Goal: Task Accomplishment & Management: Manage account settings

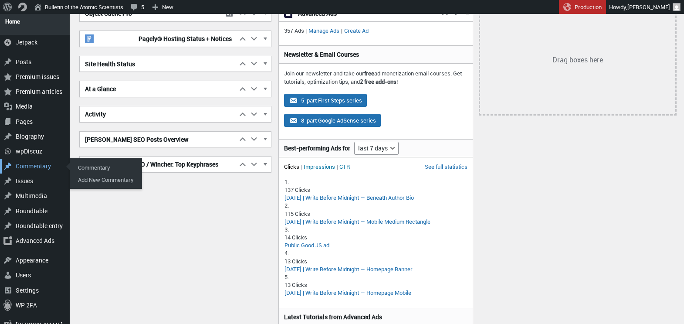
scroll to position [121, 0]
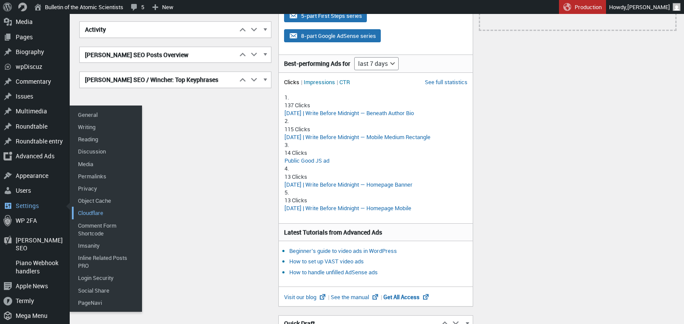
click at [97, 208] on link "Cloudflare" at bounding box center [107, 213] width 70 height 12
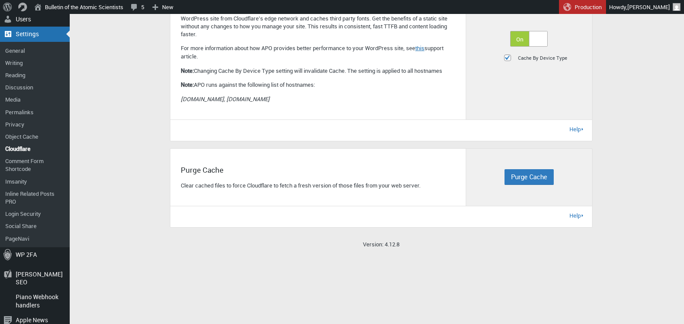
scroll to position [270, 0]
click at [528, 181] on span "Purge Cache" at bounding box center [529, 177] width 36 height 9
click at [515, 181] on span "Purge Cache" at bounding box center [529, 177] width 36 height 9
click at [537, 202] on span "Purge Everything" at bounding box center [546, 197] width 53 height 10
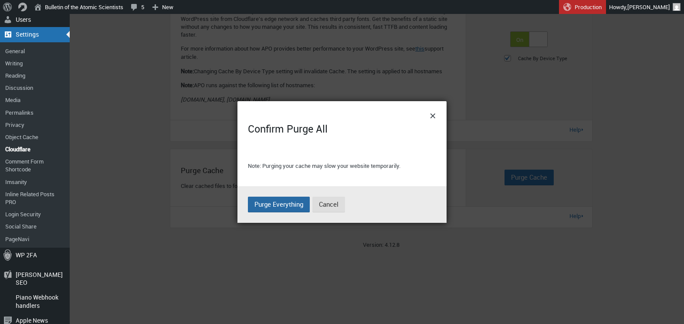
click at [274, 207] on span "Purge Everything" at bounding box center [279, 204] width 49 height 9
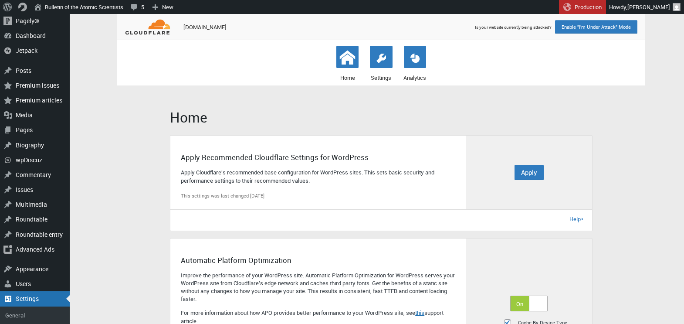
scroll to position [0, 0]
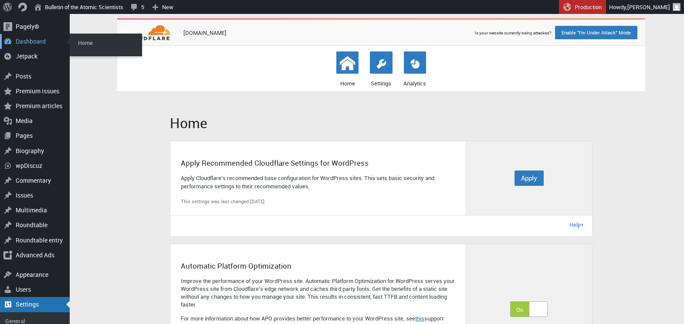
click at [18, 44] on div "Dashboard" at bounding box center [35, 41] width 70 height 15
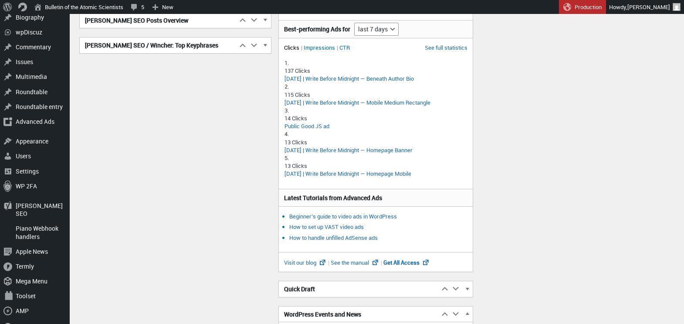
scroll to position [229, 0]
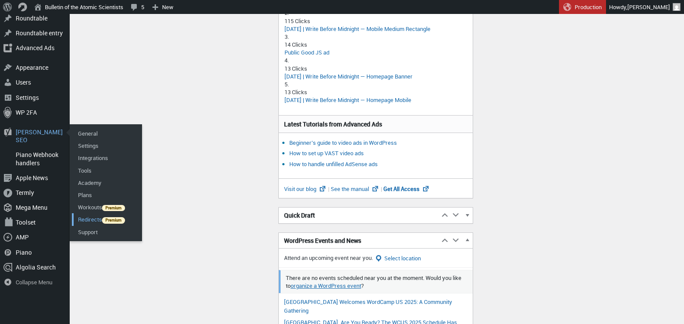
click at [89, 215] on link "Redirects" at bounding box center [107, 219] width 70 height 12
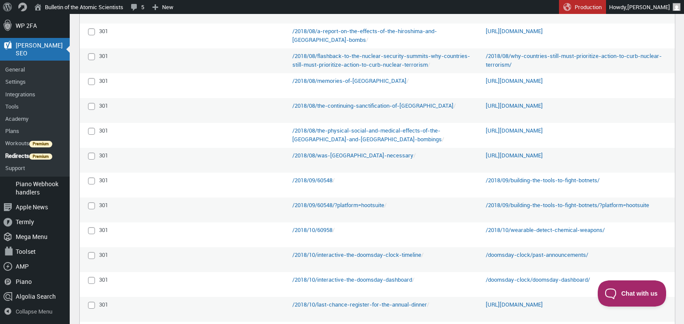
scroll to position [748, 0]
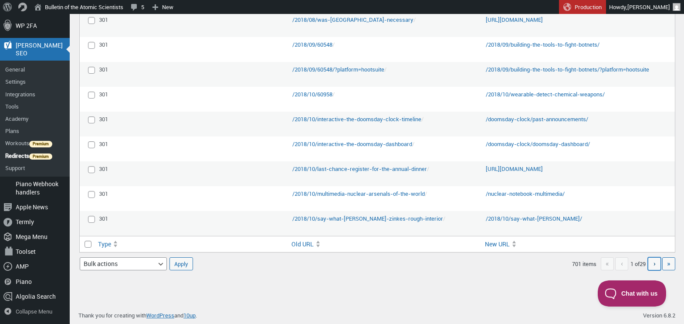
click at [651, 262] on link "Next page ›" at bounding box center [654, 263] width 13 height 13
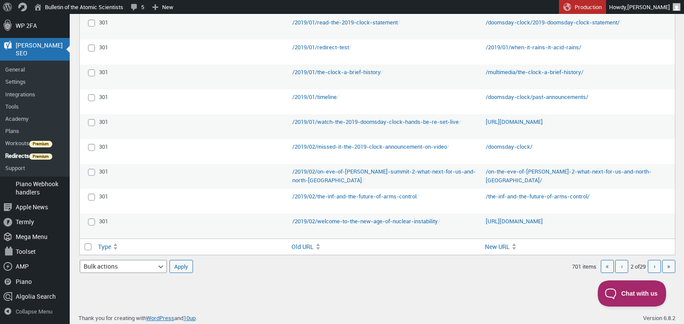
scroll to position [660, 0]
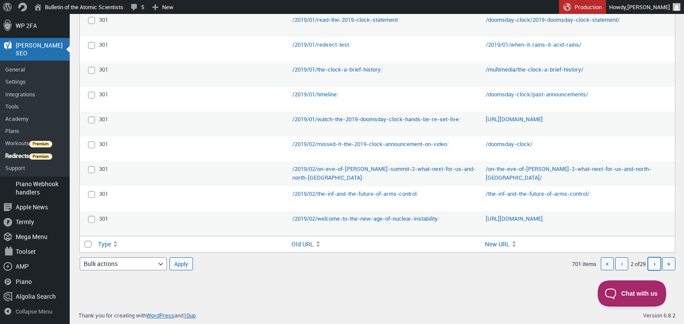
click at [651, 262] on link "Next page ›" at bounding box center [654, 263] width 13 height 13
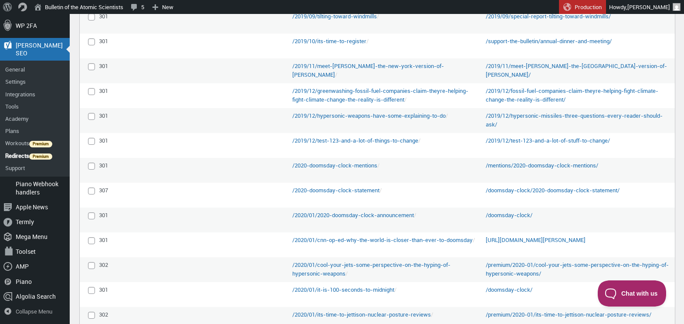
scroll to position [660, 0]
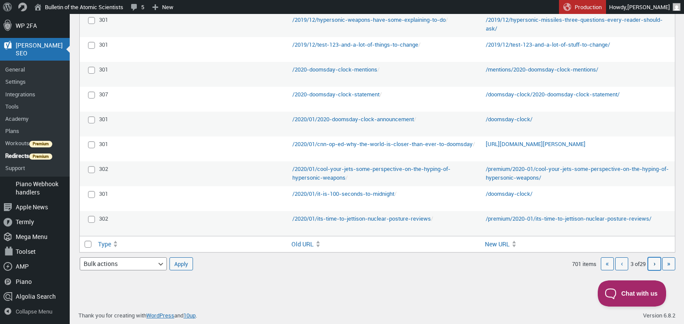
click at [654, 264] on span "›" at bounding box center [655, 264] width 2 height 10
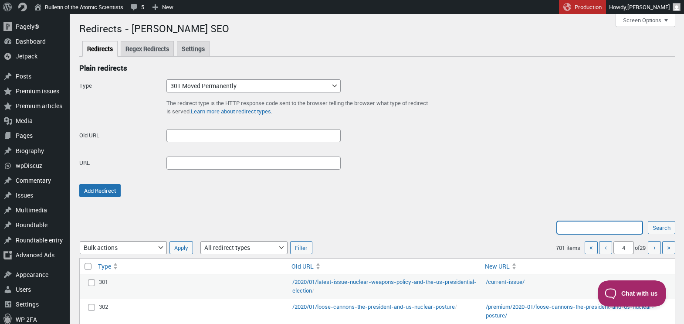
click at [608, 229] on input "Search:" at bounding box center [600, 227] width 86 height 13
type input "rfk"
click at [648, 221] on input "Search" at bounding box center [661, 227] width 27 height 13
type input "1"
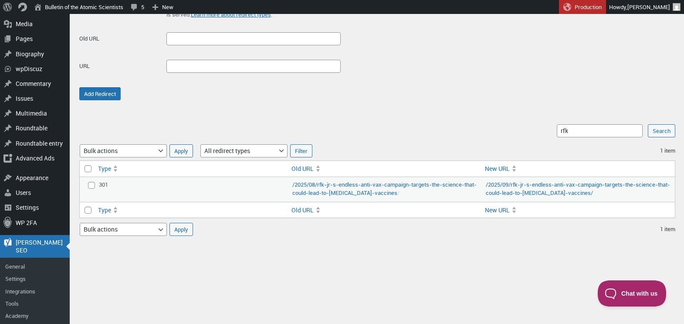
scroll to position [124, 0]
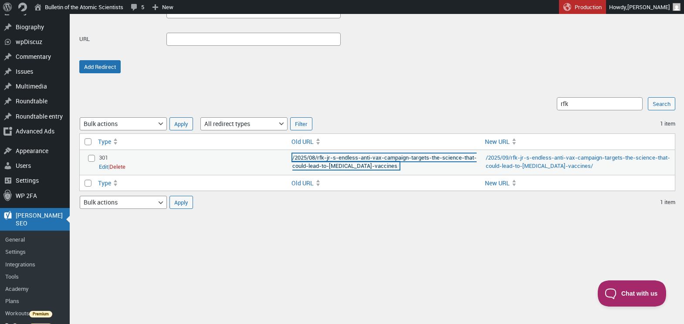
click at [364, 164] on link "2025/08/rfk-jr-s-endless-anti-vax-campaign-targets-the-science-that-could-lead-…" at bounding box center [385, 161] width 184 height 17
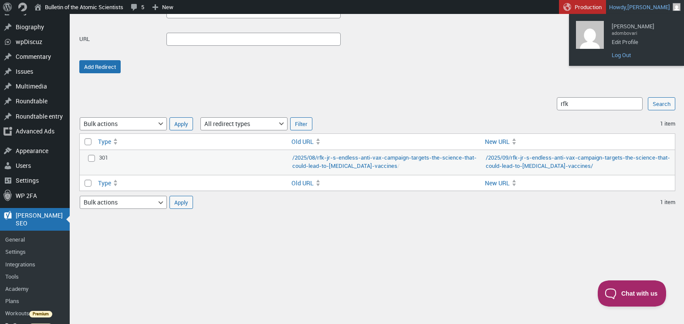
click at [625, 56] on link "Log Out" at bounding box center [643, 54] width 70 height 11
